Goal: Find contact information: Find contact information

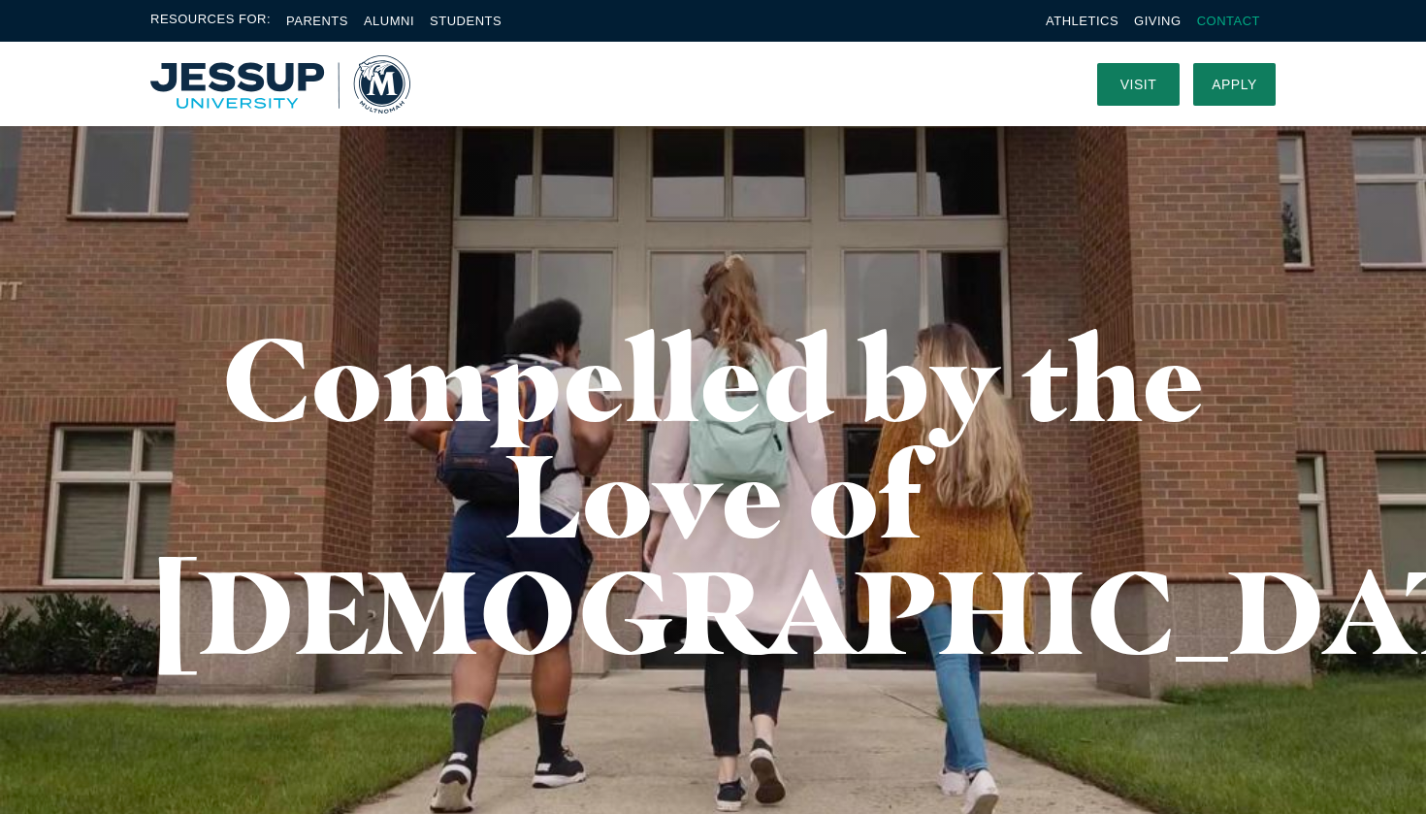
click at [1219, 23] on link "Contact" at bounding box center [1228, 21] width 63 height 15
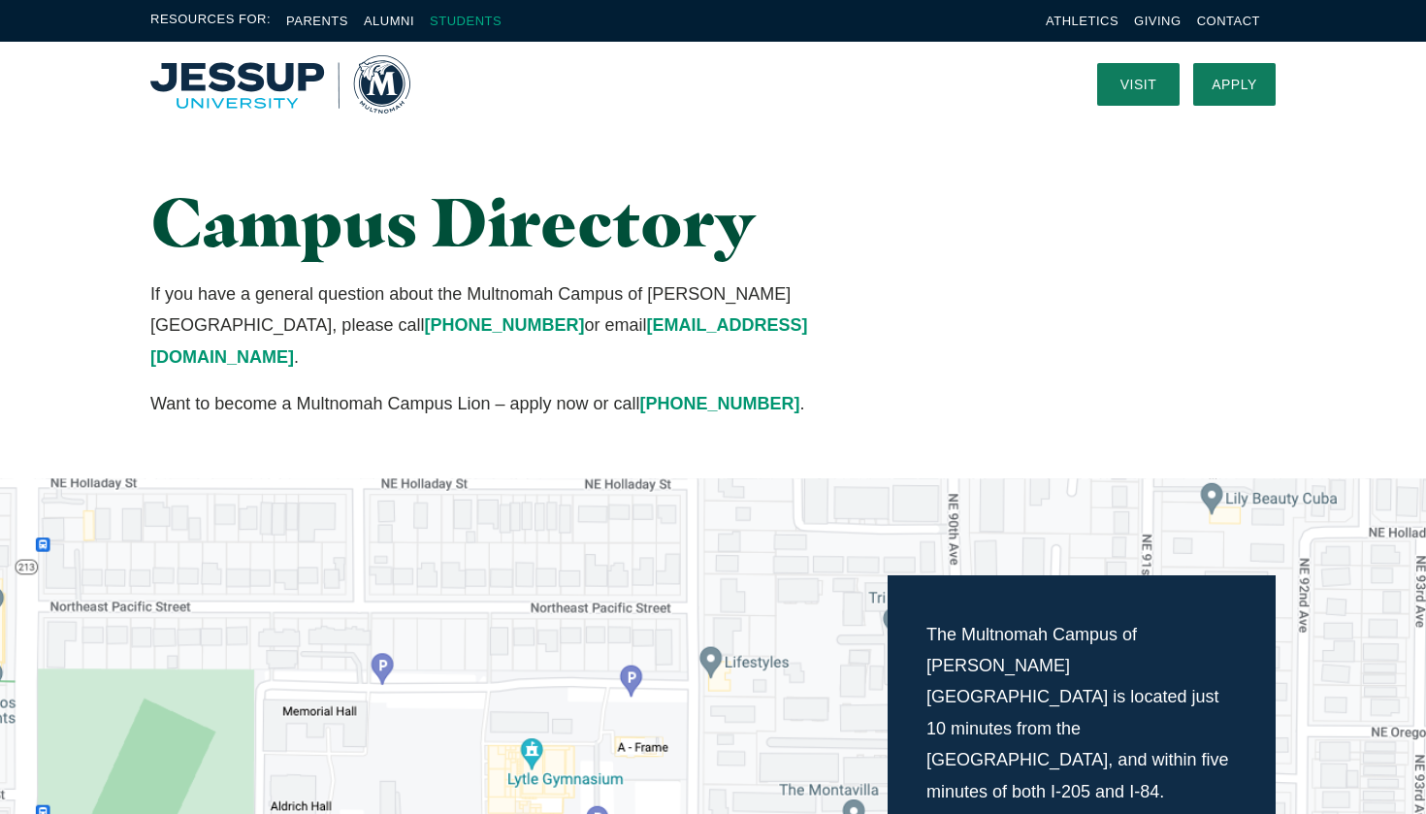
click at [454, 21] on link "Students" at bounding box center [466, 21] width 72 height 15
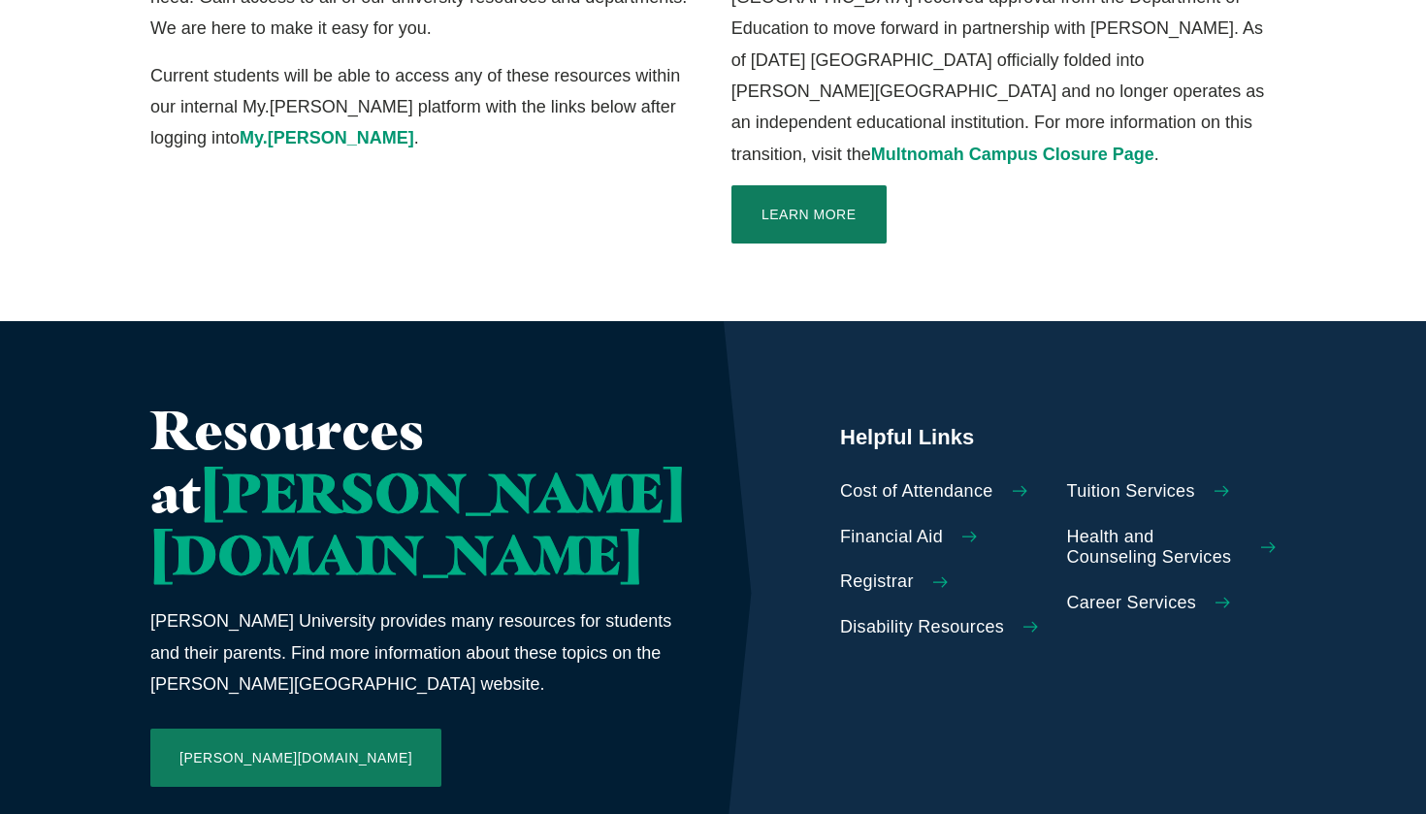
scroll to position [631, 0]
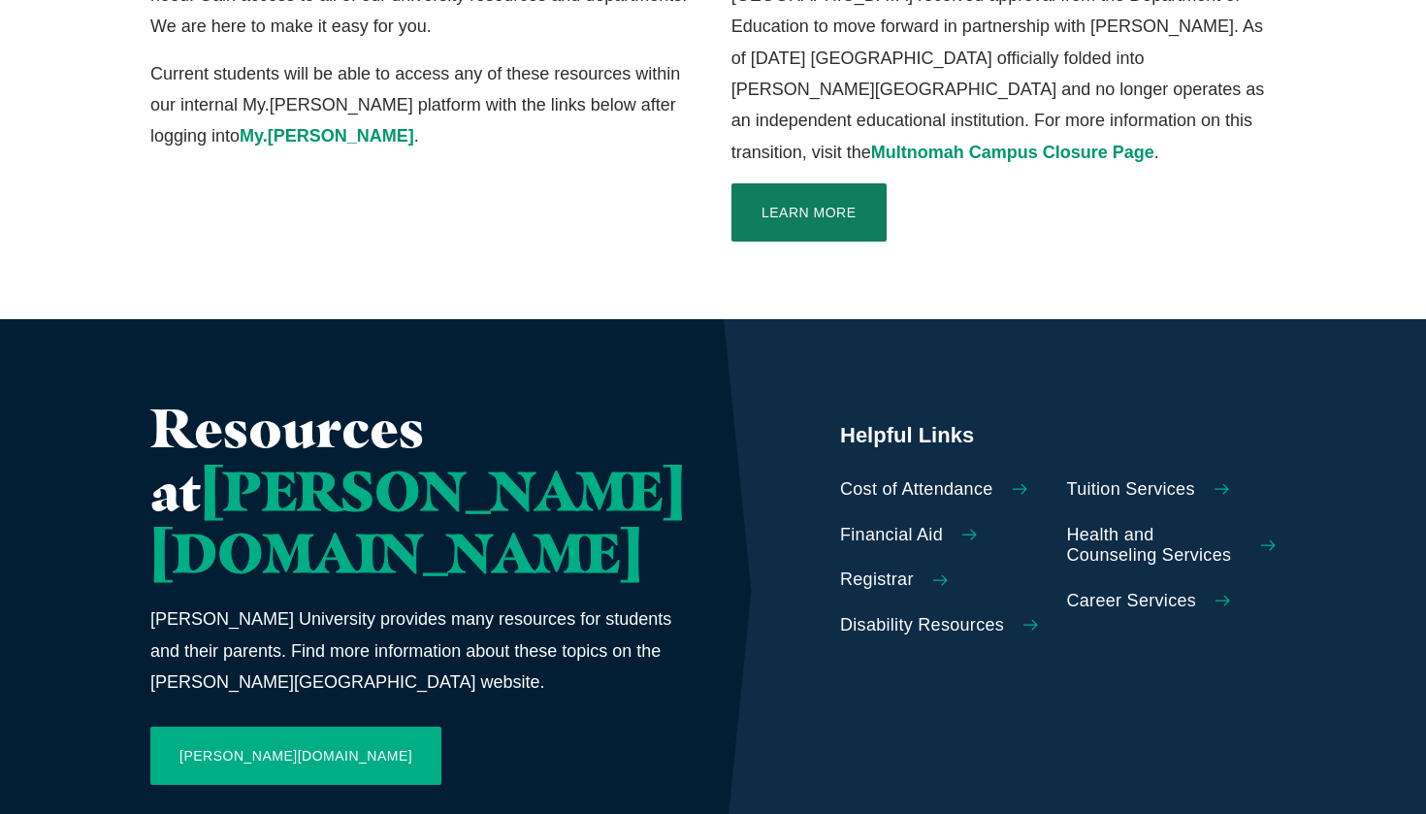
click at [211, 727] on link "Jessup.edu" at bounding box center [295, 756] width 291 height 58
